Goal: Task Accomplishment & Management: Use online tool/utility

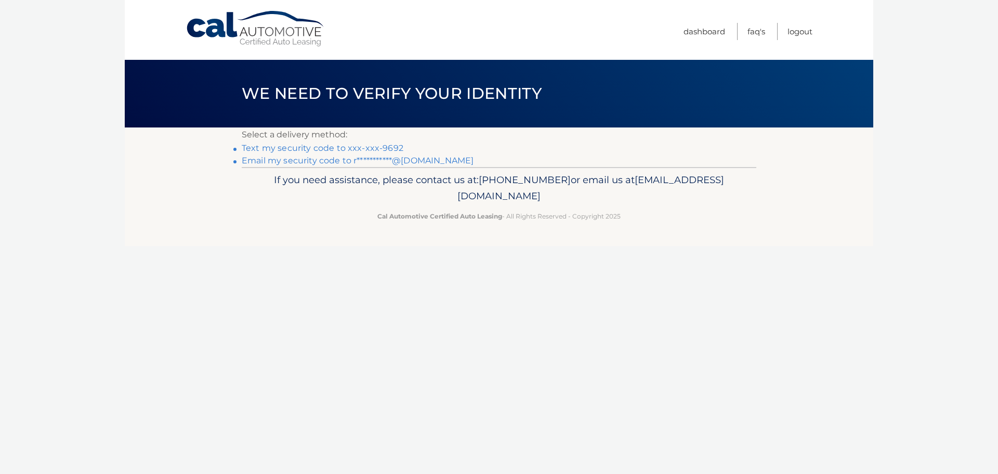
click at [345, 145] on link "Text my security code to xxx-xxx-9692" at bounding box center [323, 148] width 162 height 10
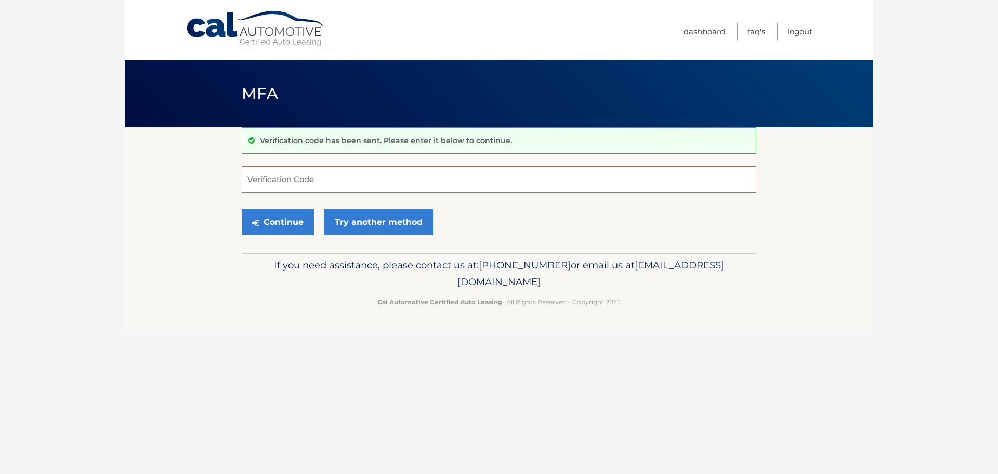
drag, startPoint x: 301, startPoint y: 169, endPoint x: 298, endPoint y: 174, distance: 5.6
click at [300, 170] on input "Verification Code" at bounding box center [499, 179] width 515 height 26
type input "507632"
click at [264, 223] on button "Continue" at bounding box center [278, 222] width 72 height 26
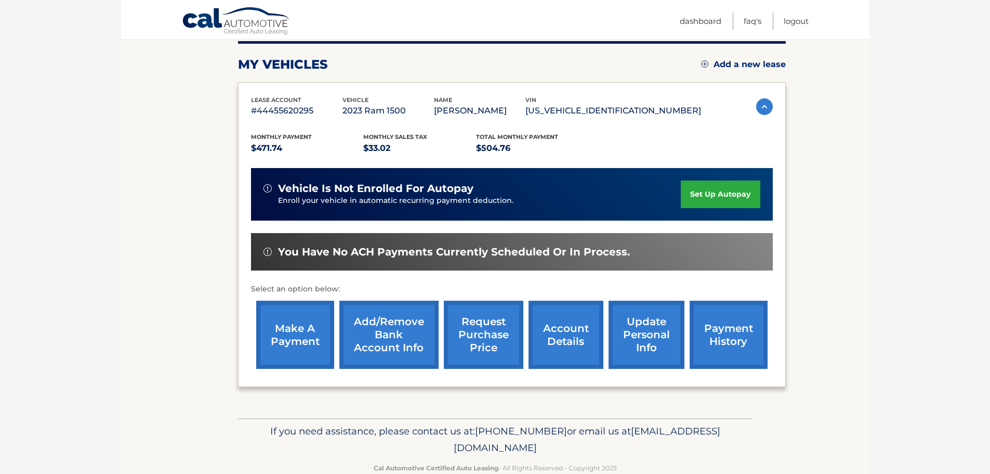
scroll to position [156, 0]
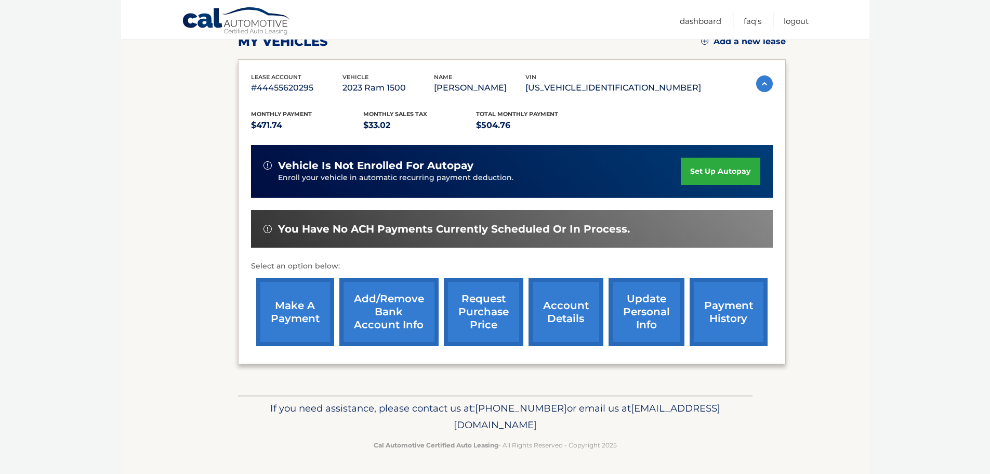
click at [484, 312] on link "request purchase price" at bounding box center [484, 312] width 80 height 68
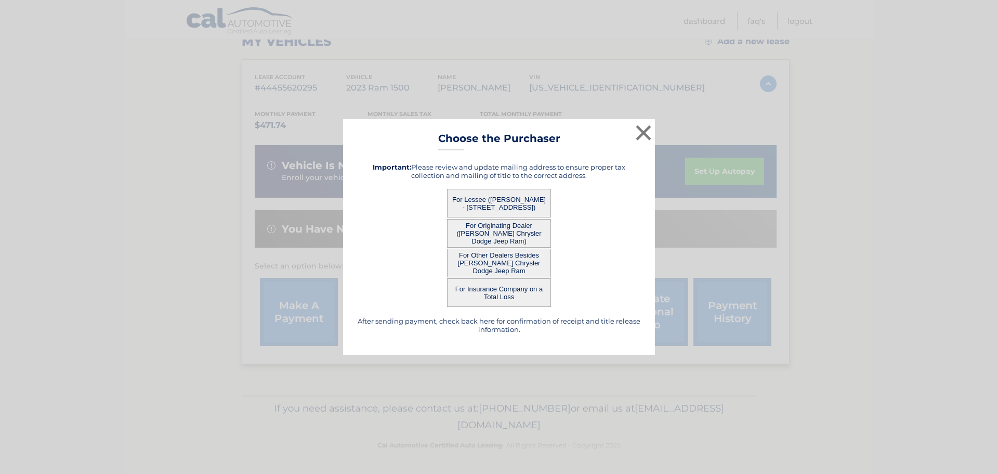
click at [499, 229] on button "For Originating Dealer (Joey Accardi Chrysler Dodge Jeep Ram)" at bounding box center [499, 233] width 104 height 29
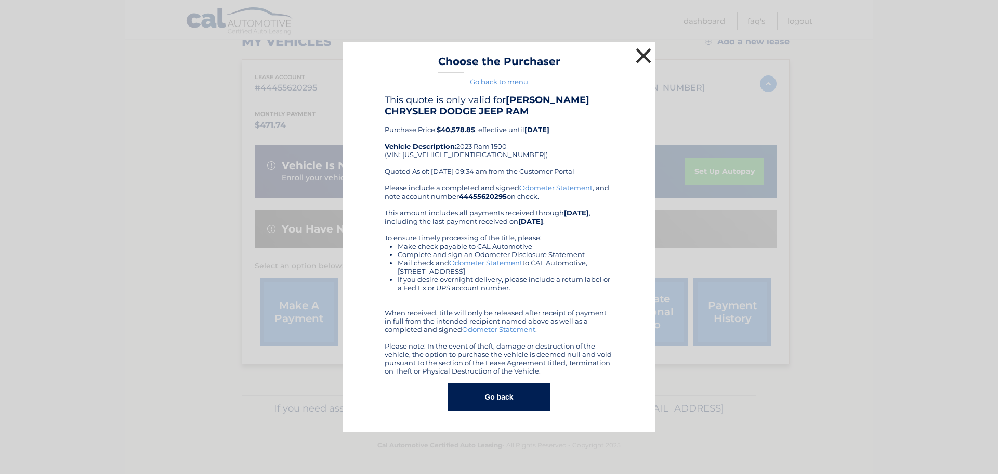
click at [639, 54] on button "×" at bounding box center [643, 55] width 21 height 21
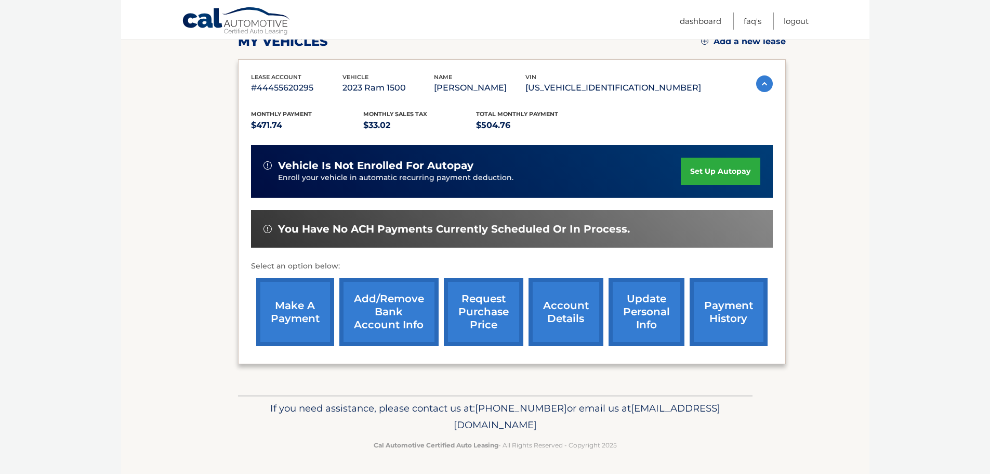
click at [485, 313] on link "request purchase price" at bounding box center [484, 312] width 80 height 68
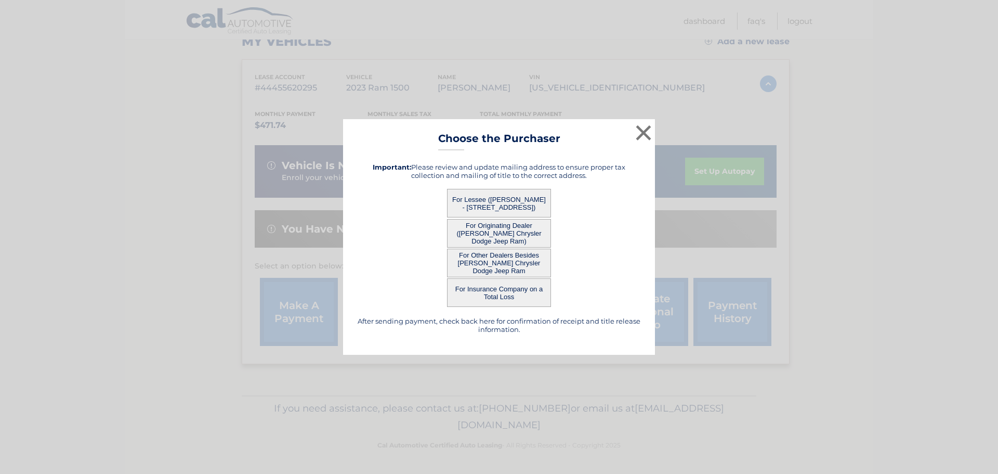
click at [501, 261] on button "For Other Dealers Besides Joey Accardi Chrysler Dodge Jeep Ram" at bounding box center [499, 262] width 104 height 29
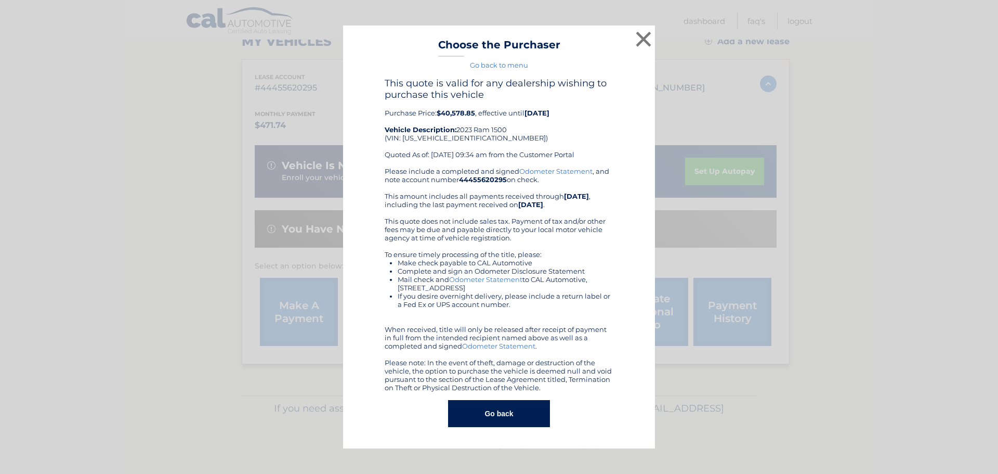
click at [101, 206] on div "× Choose the Purchaser Go back to menu After sending payment, check back here f…" at bounding box center [499, 236] width 990 height 423
